Goal: Information Seeking & Learning: Check status

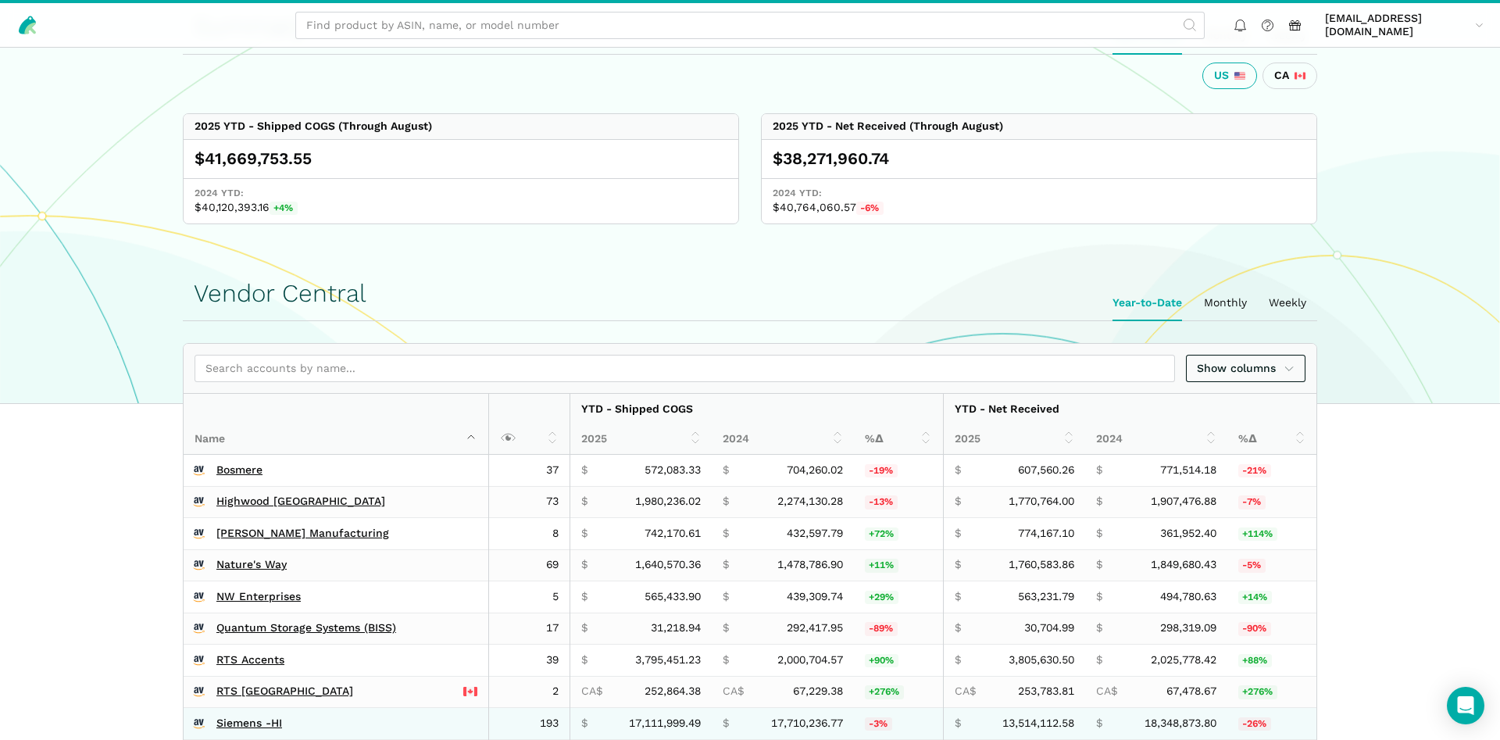
scroll to position [478, 0]
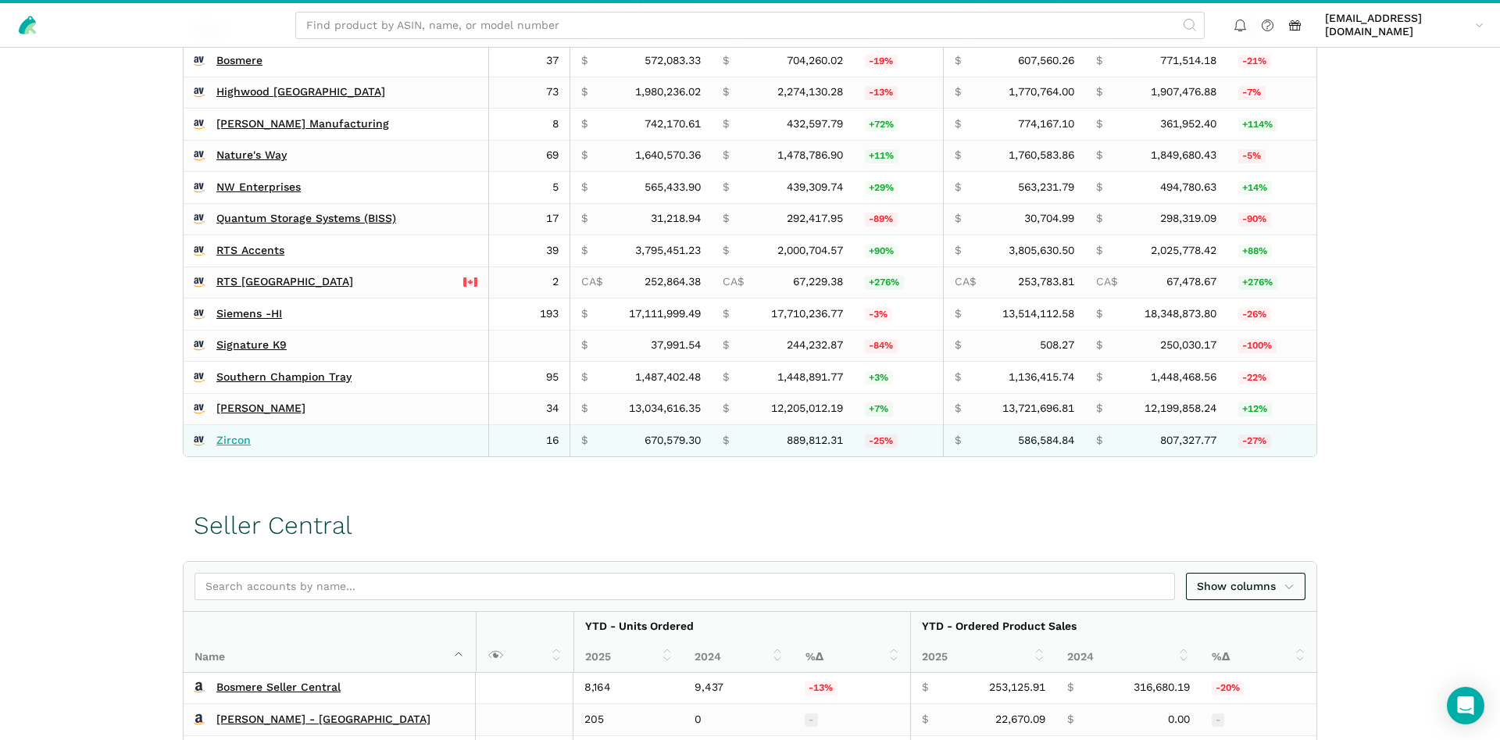
click at [234, 444] on link "Zircon" at bounding box center [233, 441] width 34 height 14
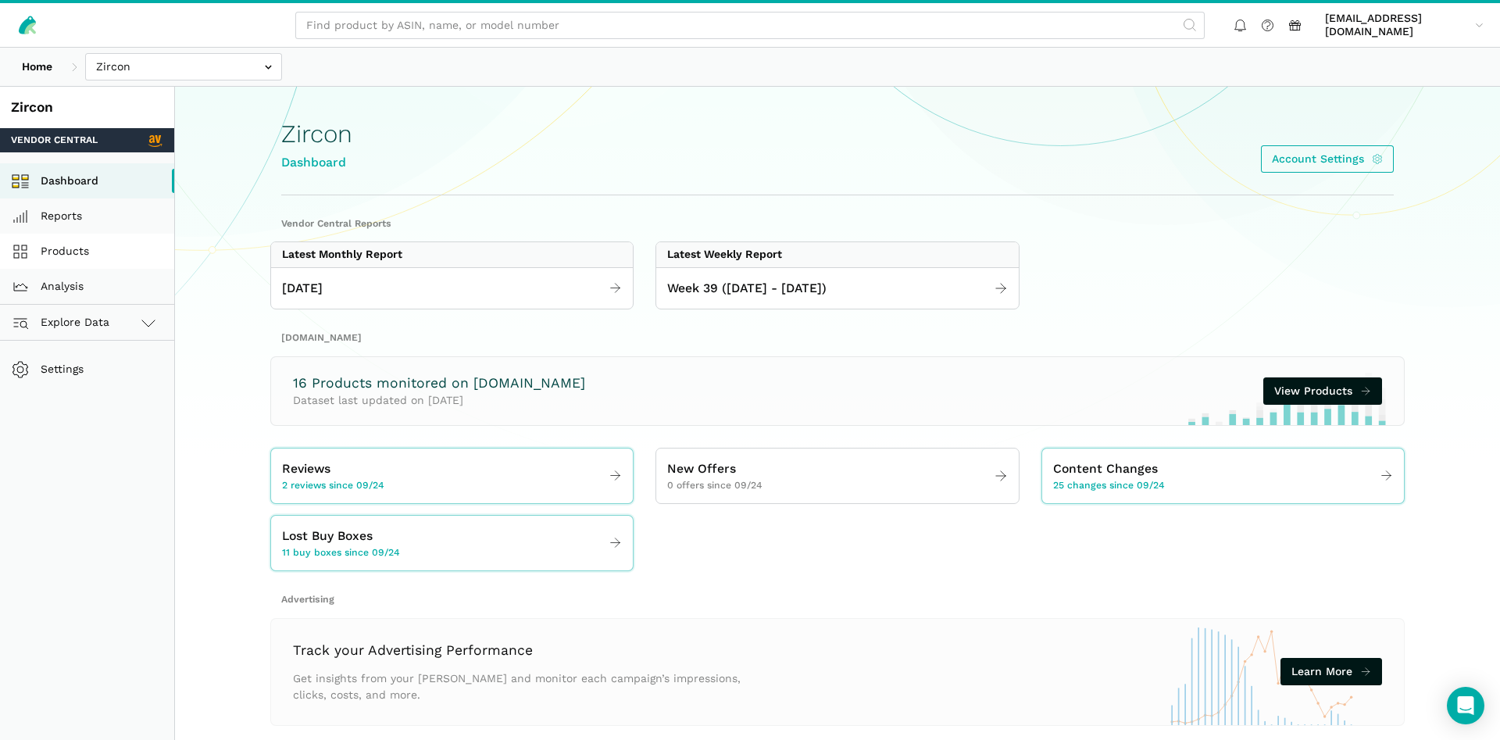
click at [46, 247] on link "Products" at bounding box center [87, 251] width 174 height 35
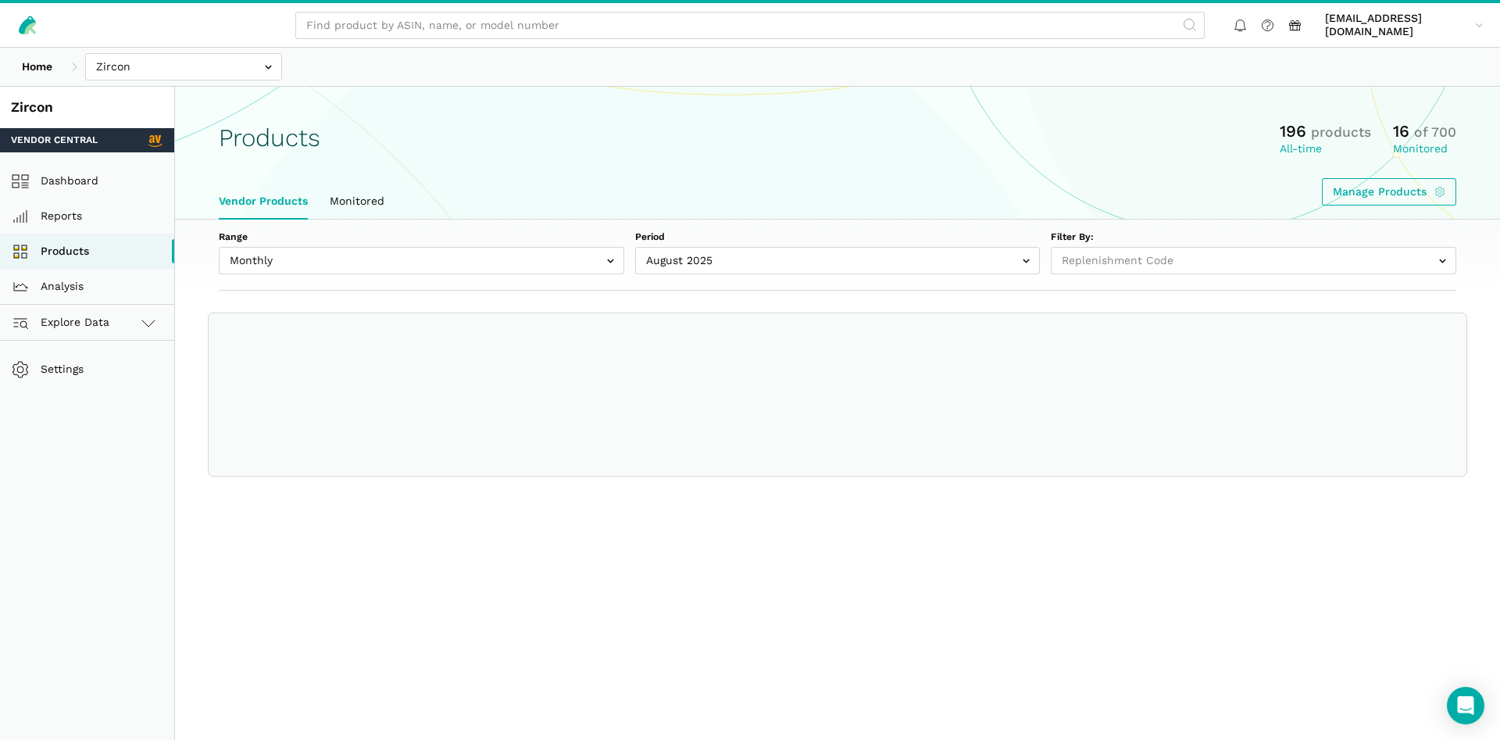
select select
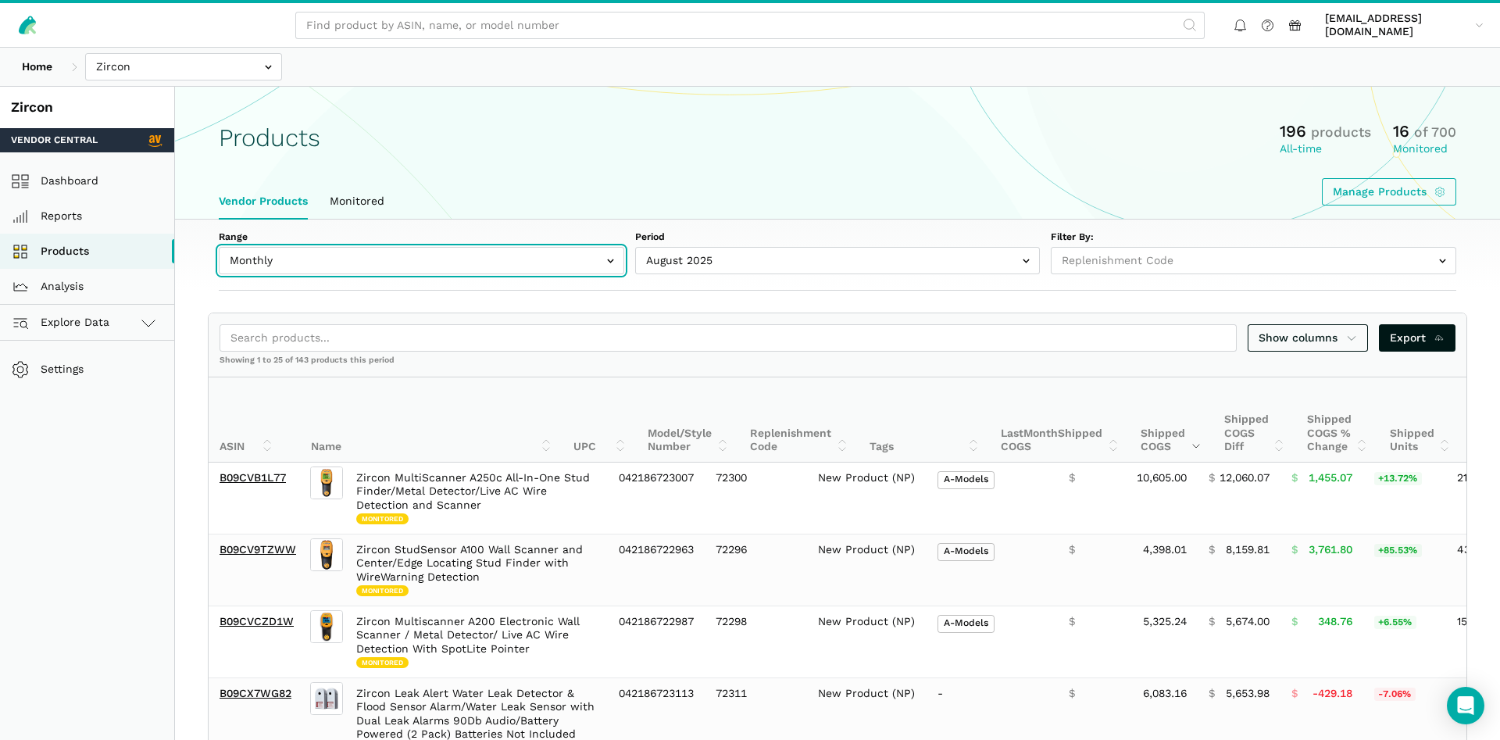
click at [288, 270] on input "text" at bounding box center [422, 260] width 406 height 27
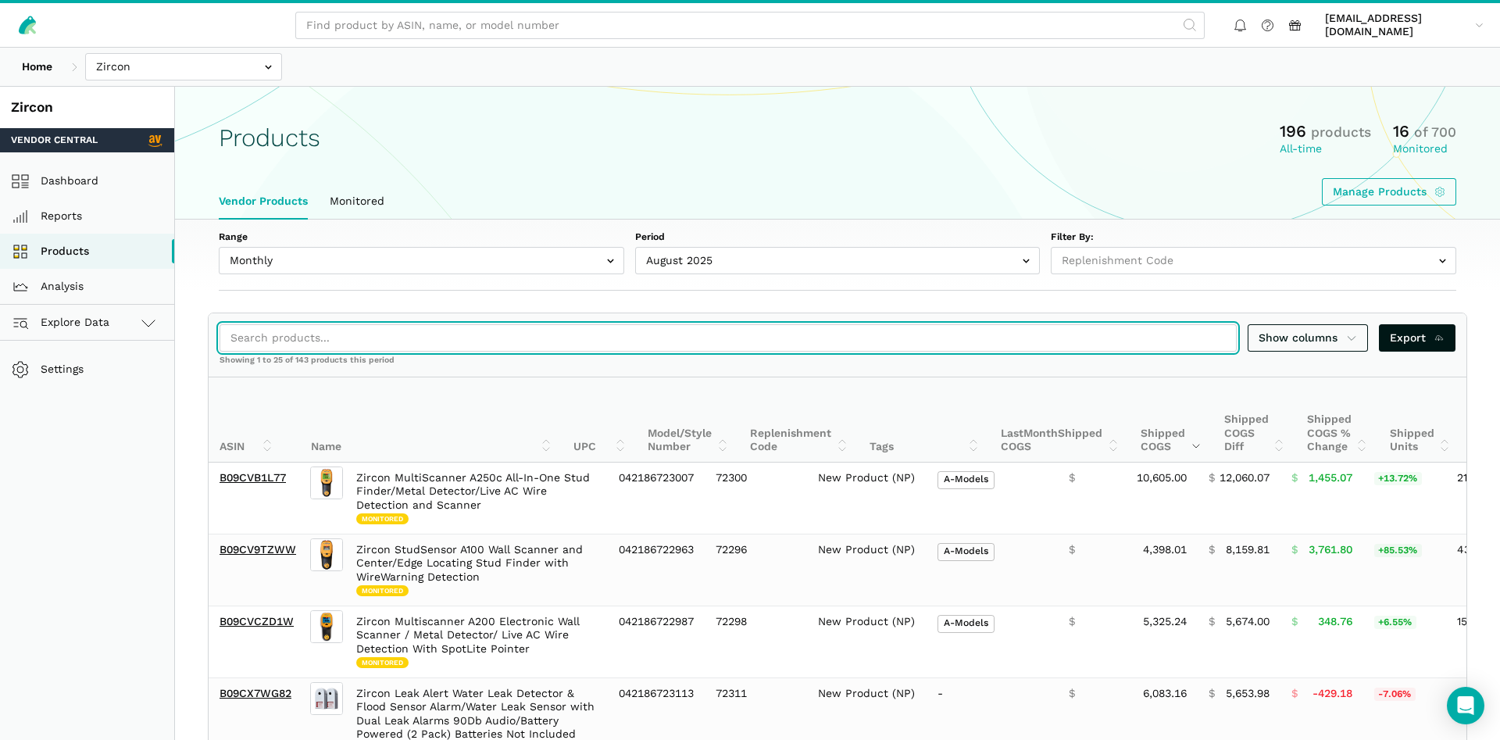
click at [586, 341] on input "search" at bounding box center [728, 337] width 1017 height 27
paste input "B09CVCZD1W"
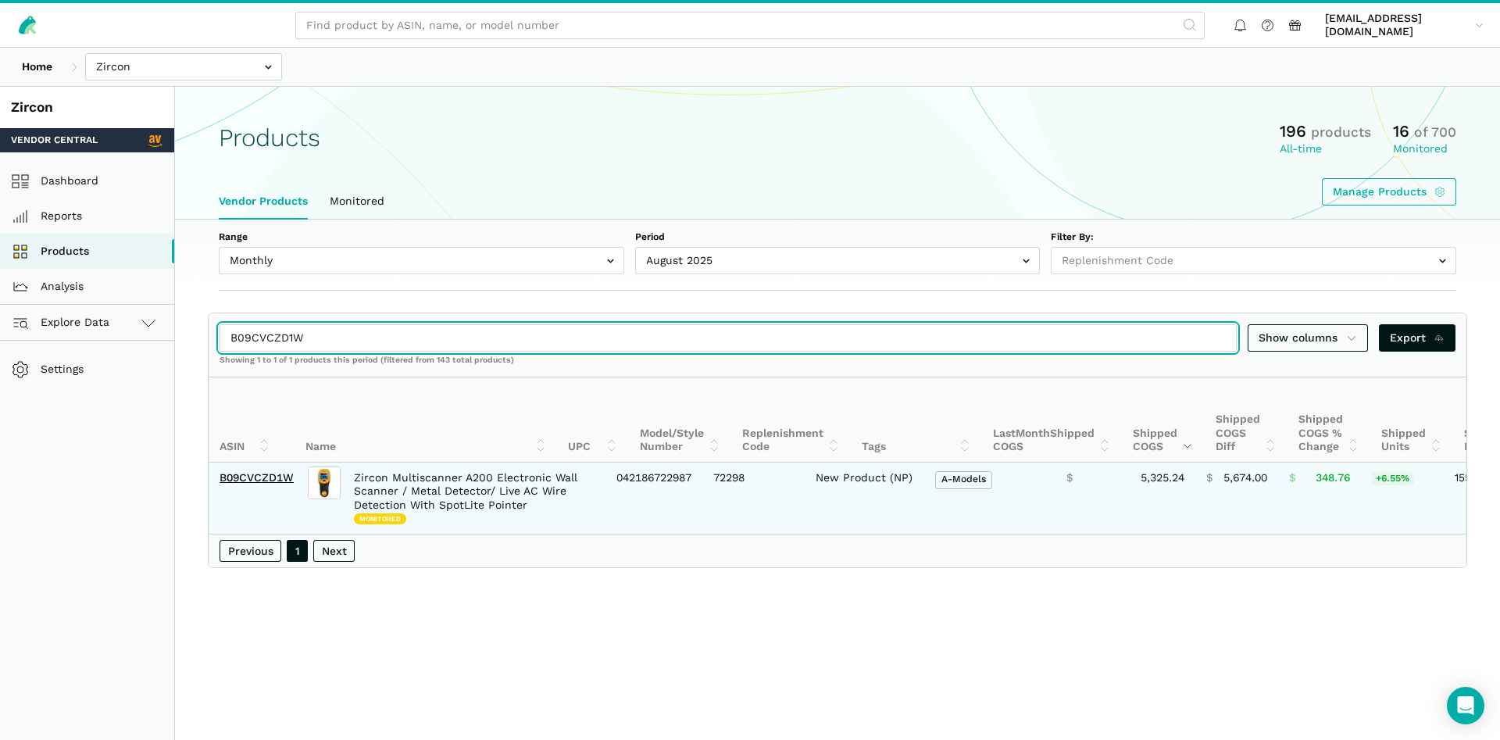
type input "B09CVCZD1W"
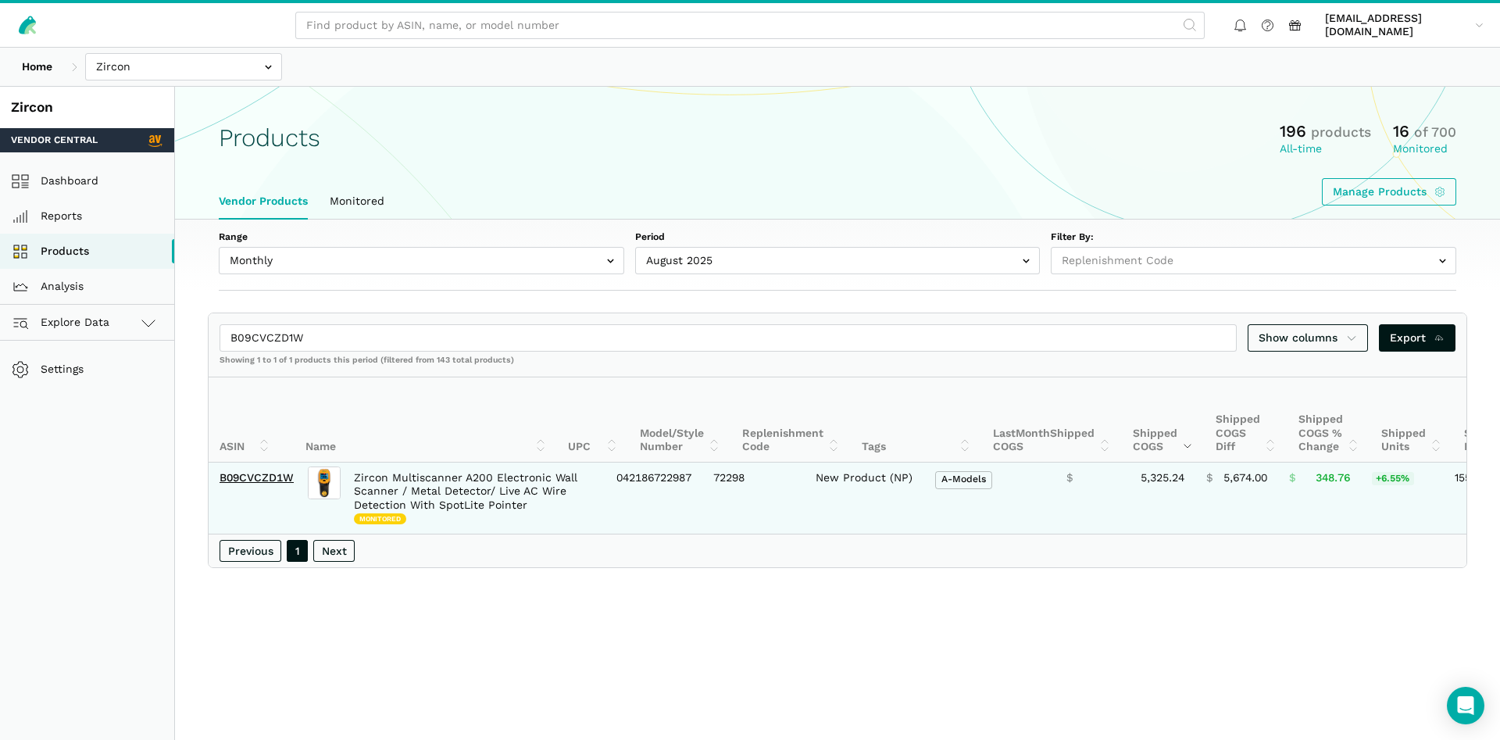
click at [268, 470] on td "B09CVCZD1W" at bounding box center [257, 498] width 96 height 71
click at [268, 477] on link "B09CVCZD1W" at bounding box center [257, 477] width 74 height 13
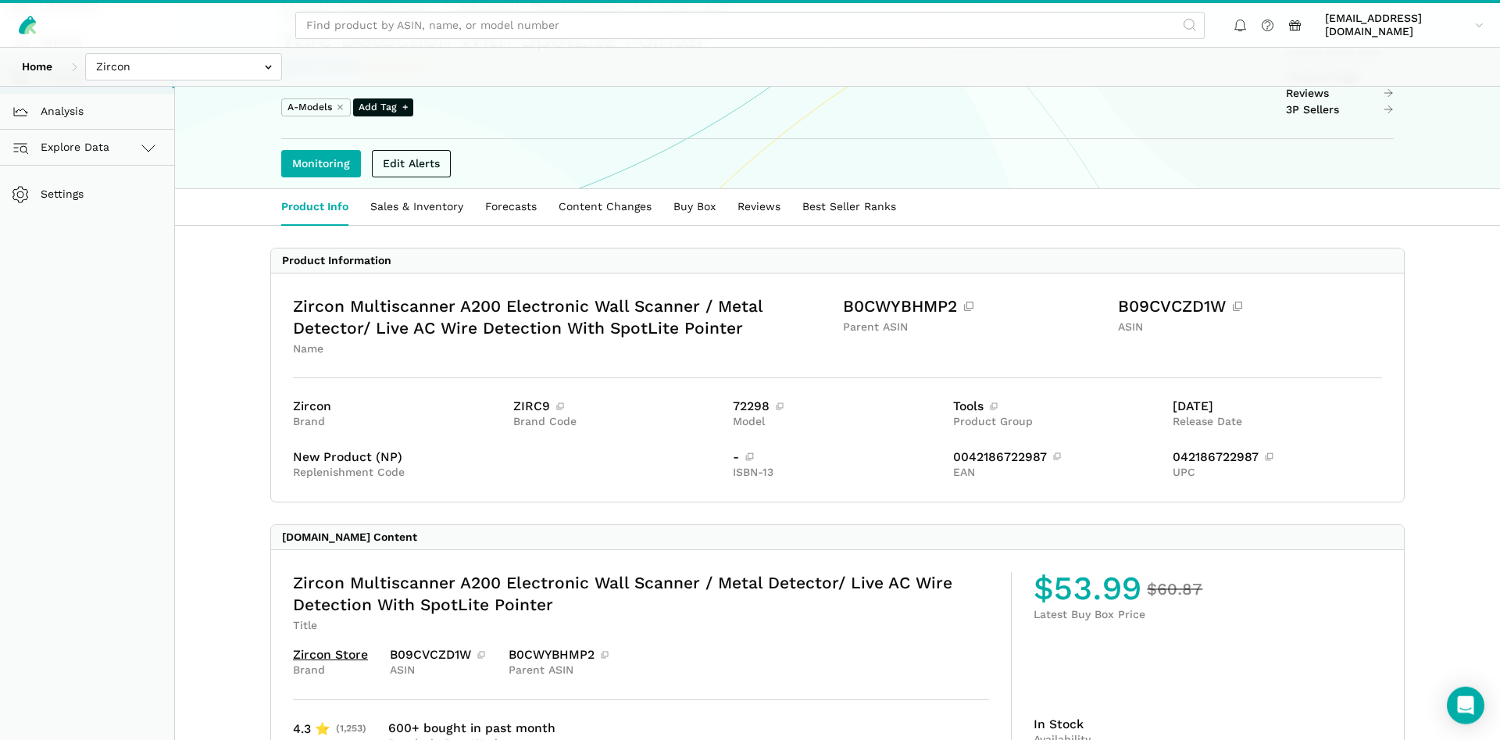
scroll to position [159, 0]
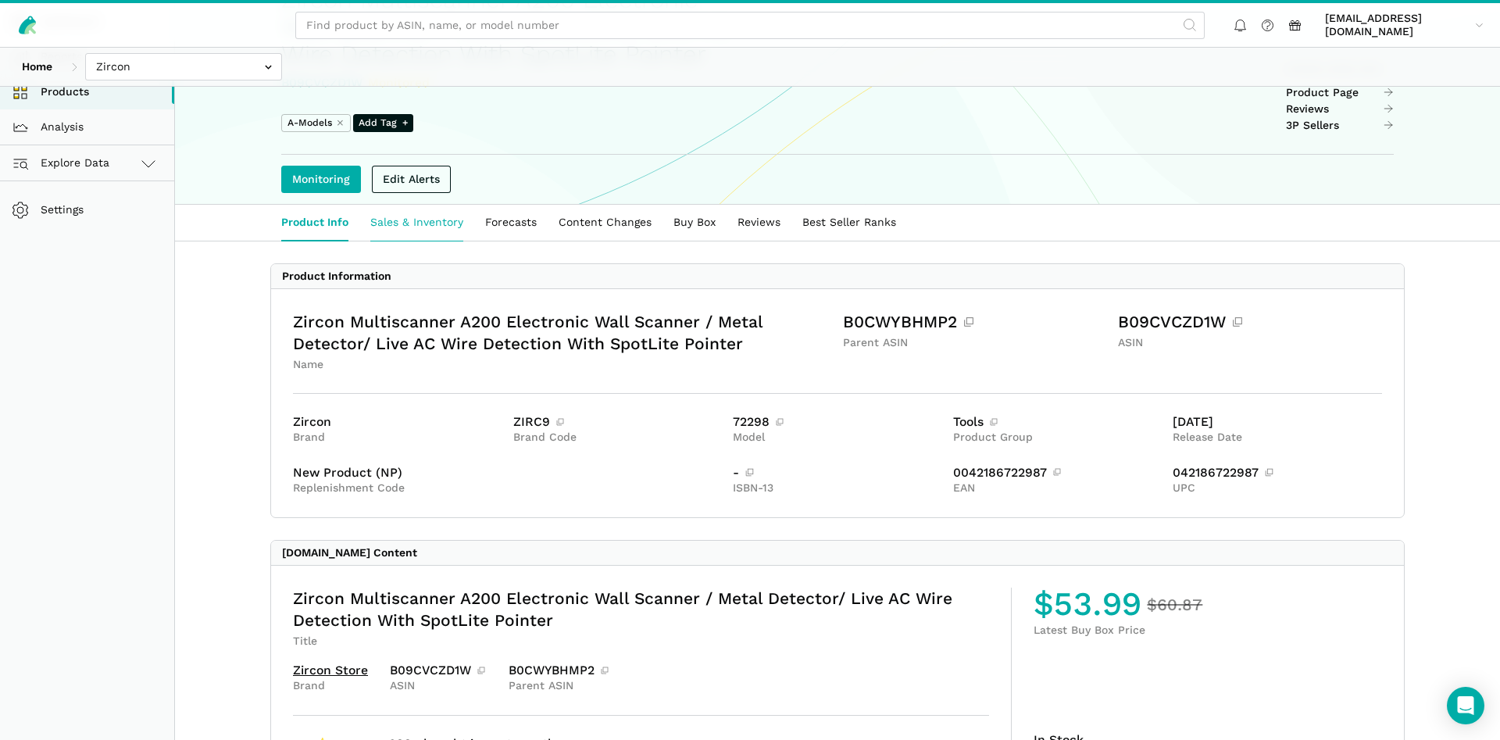
click at [409, 241] on link "Sales & Inventory" at bounding box center [416, 223] width 115 height 36
